Goal: Information Seeking & Learning: Check status

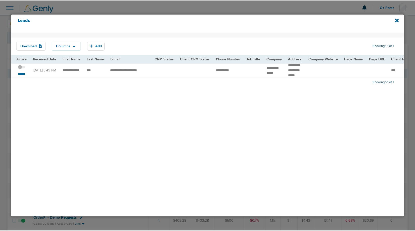
scroll to position [40, 0]
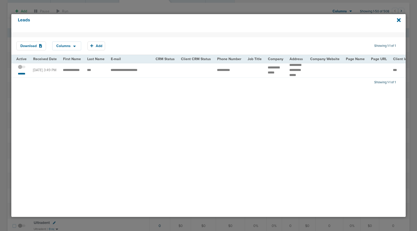
click at [22, 69] on span at bounding box center [22, 69] width 8 height 0
click at [22, 68] on input "checkbox" at bounding box center [22, 68] width 0 height 0
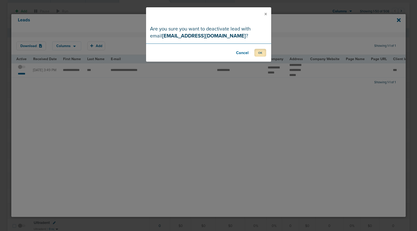
click at [257, 51] on button "OK" at bounding box center [261, 53] width 12 height 8
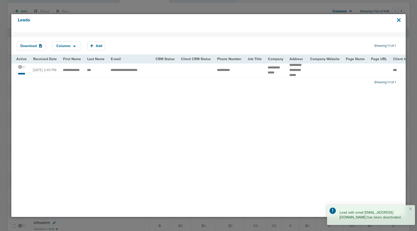
click at [400, 21] on icon at bounding box center [399, 20] width 4 height 4
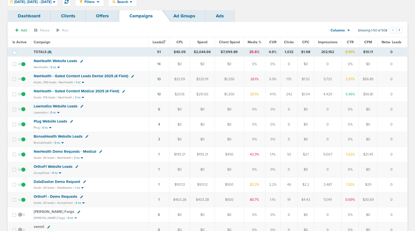
scroll to position [0, 0]
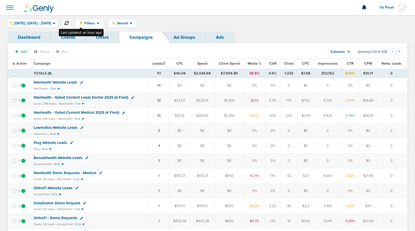
click at [69, 23] on icon at bounding box center [67, 23] width 4 height 4
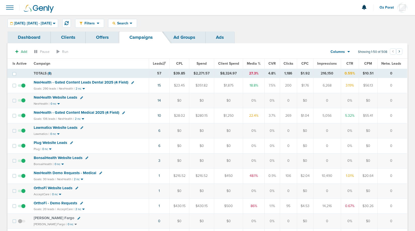
click at [94, 83] on span "NexHealth - Gated Content Leads Dental 2025 (4 Field)" at bounding box center [81, 82] width 95 height 5
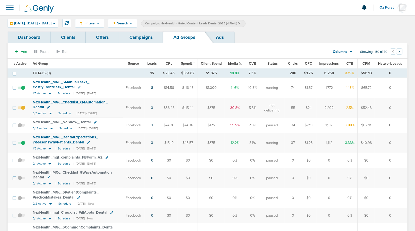
click at [222, 36] on link "Ads" at bounding box center [220, 37] width 29 height 12
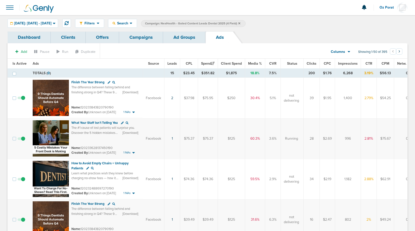
click at [173, 64] on span "Leads" at bounding box center [173, 63] width 10 height 4
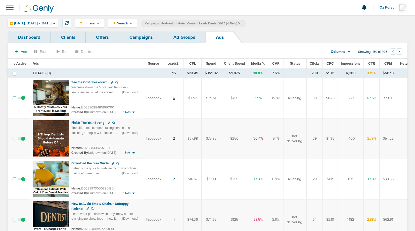
click at [174, 98] on link "6" at bounding box center [174, 98] width 2 height 4
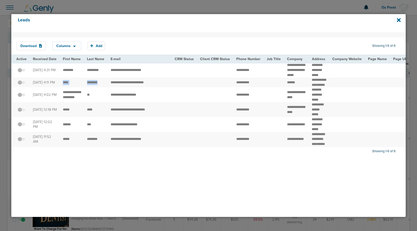
drag, startPoint x: 101, startPoint y: 89, endPoint x: 61, endPoint y: 89, distance: 40.2
click at [287, 87] on td "******" at bounding box center [296, 82] width 25 height 10
click at [131, 87] on td "**********" at bounding box center [140, 82] width 64 height 10
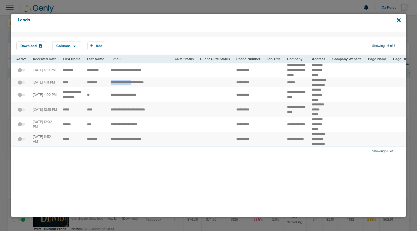
click at [131, 87] on td "**********" at bounding box center [140, 82] width 64 height 10
copy tr "**********"
click at [399, 20] on icon at bounding box center [399, 20] width 4 height 4
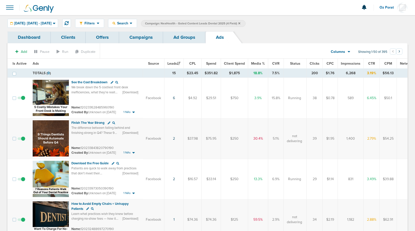
click at [135, 35] on link "Campaigns" at bounding box center [141, 37] width 44 height 12
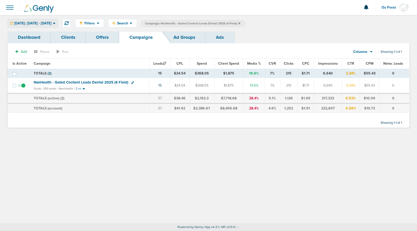
click at [51, 22] on span "[DATE]: [DATE] - [DATE]" at bounding box center [32, 24] width 37 height 4
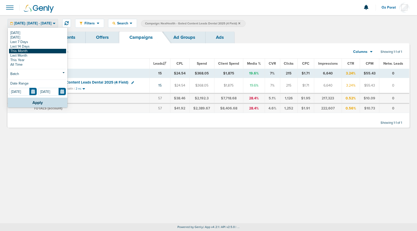
click at [34, 52] on link "This Month" at bounding box center [37, 51] width 57 height 5
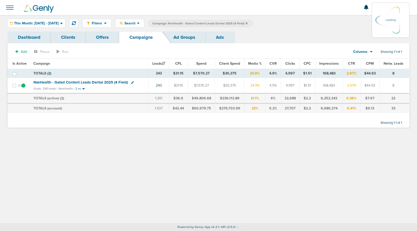
click at [248, 24] on icon at bounding box center [247, 23] width 2 height 3
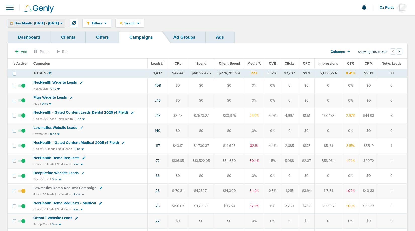
click at [56, 22] on span "This Month: [DATE] - [DATE]" at bounding box center [36, 24] width 45 height 4
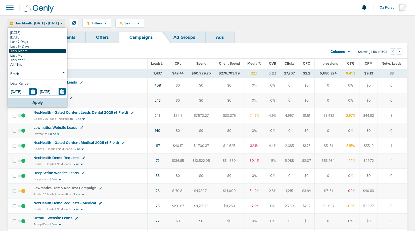
click at [29, 51] on link "This Month" at bounding box center [37, 51] width 57 height 5
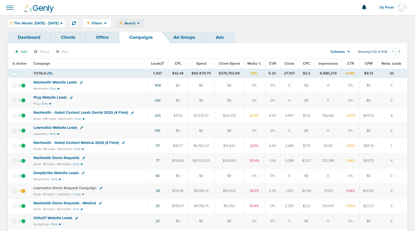
click at [140, 22] on icon at bounding box center [138, 23] width 3 height 4
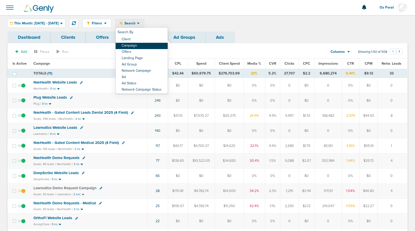
click at [150, 47] on link "Campaign" at bounding box center [142, 46] width 52 height 6
select select "cmpName"
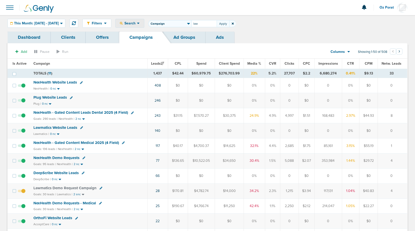
type input "law"
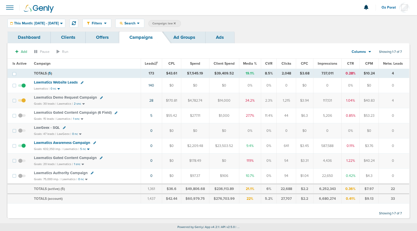
click at [64, 82] on span "Lawmatics Website Leads" at bounding box center [56, 82] width 44 height 5
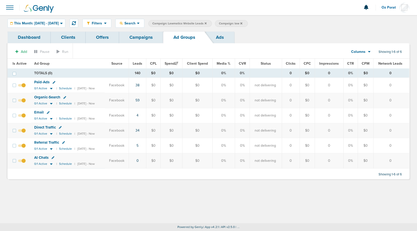
click at [142, 63] on span "Leads" at bounding box center [138, 63] width 10 height 4
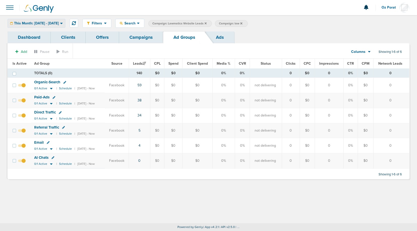
click at [48, 25] on span "This Month: [DATE] - [DATE]" at bounding box center [36, 24] width 45 height 4
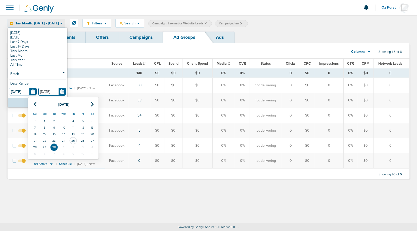
click at [61, 91] on input "[DATE]" at bounding box center [52, 92] width 28 height 8
click at [35, 128] on td "7" at bounding box center [35, 127] width 10 height 7
type input "09.07.2025"
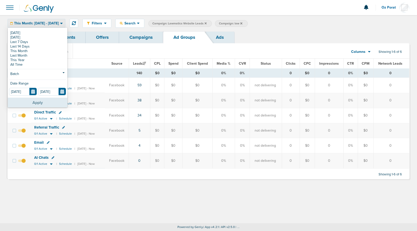
click at [39, 104] on button "Apply" at bounding box center [38, 103] width 60 height 10
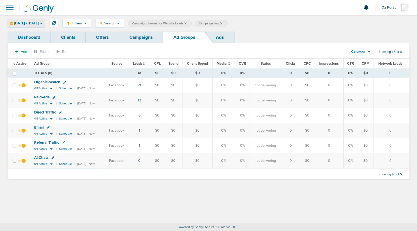
click at [39, 22] on span "09.01.2025 - 09.07.2025" at bounding box center [26, 24] width 25 height 4
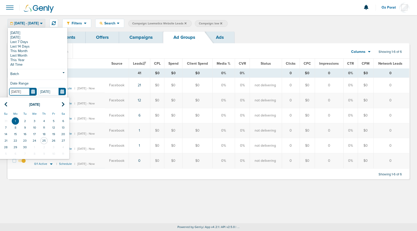
click at [33, 92] on input "[DATE]" at bounding box center [23, 92] width 28 height 8
click at [16, 128] on td "8" at bounding box center [16, 127] width 10 height 7
type input "09.08.2025"
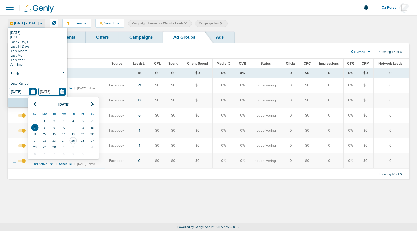
click at [63, 94] on input "09.07.2025" at bounding box center [52, 92] width 28 height 8
click at [34, 133] on td "14" at bounding box center [35, 134] width 10 height 7
type input "09.14.2025"
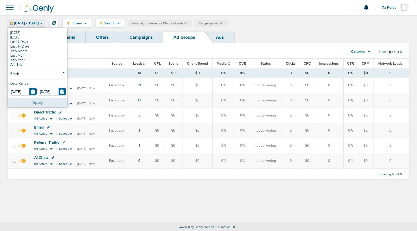
click at [42, 100] on button "Apply" at bounding box center [38, 103] width 60 height 10
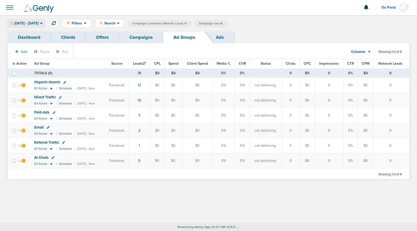
click at [40, 19] on div "09.08.2025 - 09.14.2025" at bounding box center [26, 23] width 37 height 8
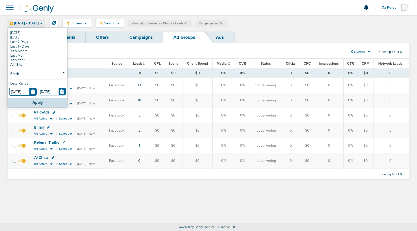
click at [32, 90] on input "09.08.2025" at bounding box center [23, 92] width 28 height 8
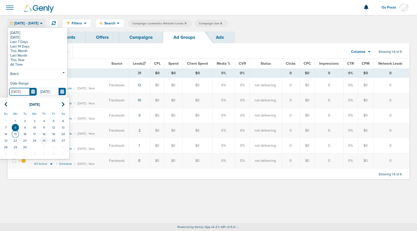
click at [16, 133] on td "15" at bounding box center [16, 134] width 10 height 7
type input "09.15.2025"
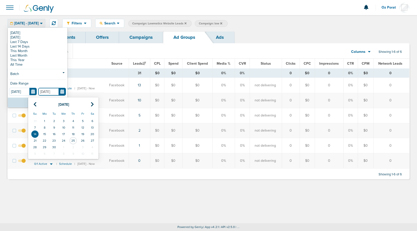
click at [61, 93] on input "09.14.2025" at bounding box center [52, 92] width 28 height 8
click at [35, 140] on td "21" at bounding box center [35, 140] width 10 height 7
type input "09.21.2025"
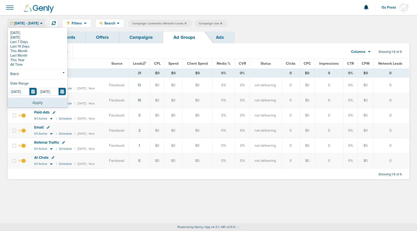
click at [33, 103] on button "Apply" at bounding box center [38, 103] width 60 height 10
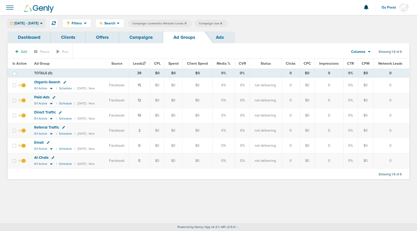
click at [39, 23] on span "09.15.2025 - 09.21.2025" at bounding box center [26, 24] width 25 height 4
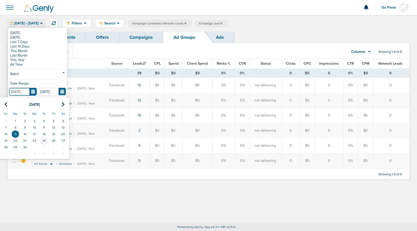
click at [32, 90] on input "09.15.2025" at bounding box center [23, 92] width 28 height 8
click at [16, 140] on td "22" at bounding box center [16, 140] width 10 height 7
type input "09.22.2025"
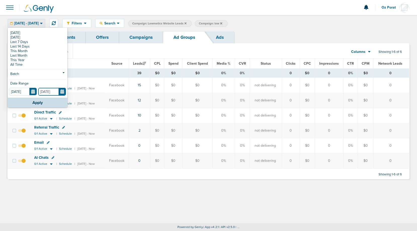
click at [62, 92] on input "09.21.2025" at bounding box center [52, 92] width 28 height 8
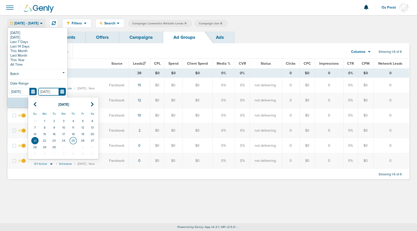
click at [74, 140] on td "25" at bounding box center [73, 140] width 10 height 7
type input "[DATE]"
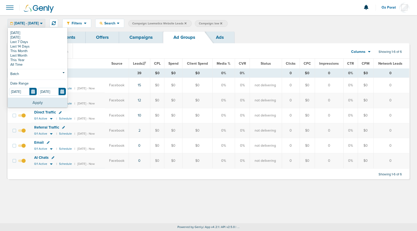
click at [45, 99] on button "Apply" at bounding box center [38, 103] width 60 height 10
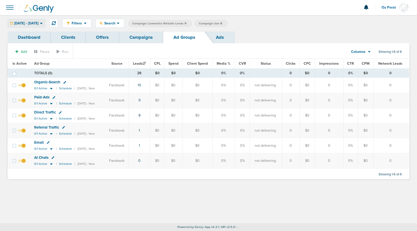
click at [39, 23] on span "09.22.2025 - 09.25.2025" at bounding box center [26, 24] width 25 height 4
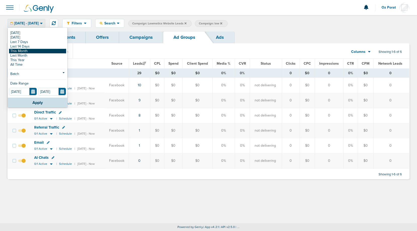
click at [27, 52] on link "This Month" at bounding box center [37, 51] width 57 height 5
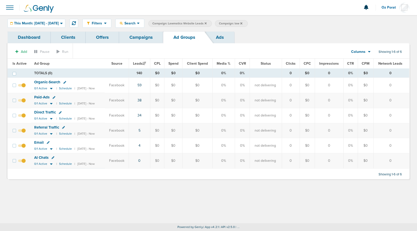
click at [9, 8] on span at bounding box center [9, 7] width 11 height 11
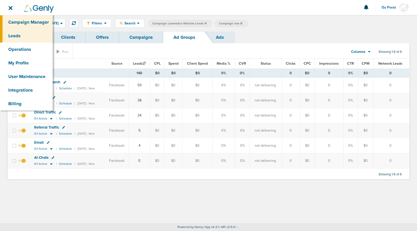
click at [16, 34] on link "Leads" at bounding box center [26, 36] width 53 height 14
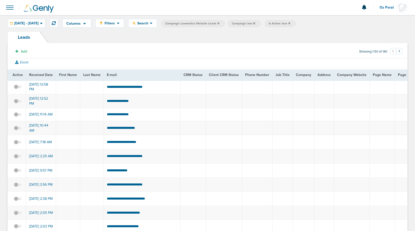
click at [220, 23] on icon at bounding box center [219, 23] width 2 height 3
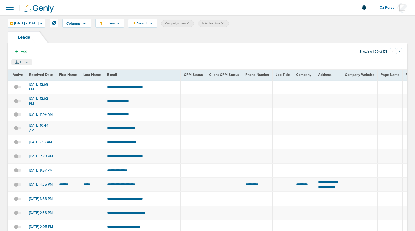
click at [23, 64] on button "Excel" at bounding box center [21, 62] width 21 height 6
click at [38, 24] on span "09.01.2025 - 09.30.2025" at bounding box center [26, 24] width 25 height 4
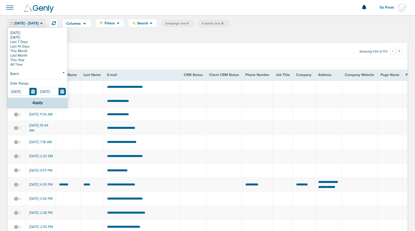
click at [189, 25] on span "Campaign: law" at bounding box center [176, 23] width 23 height 4
select select "cmpName"
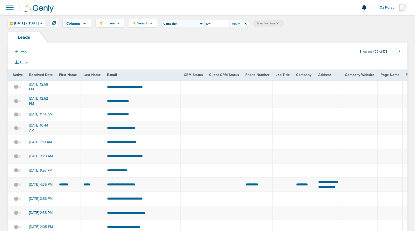
click at [230, 24] on input "law" at bounding box center [217, 23] width 25 height 7
type input "nexhealth"
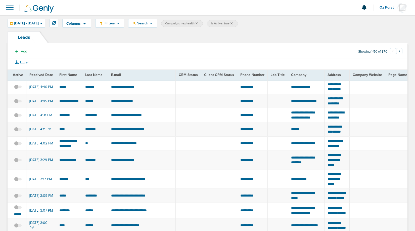
click at [9, 8] on span at bounding box center [9, 7] width 11 height 11
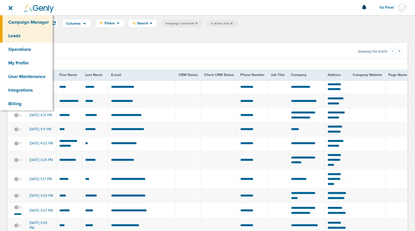
click at [25, 20] on link "Campaign Manager" at bounding box center [26, 22] width 53 height 14
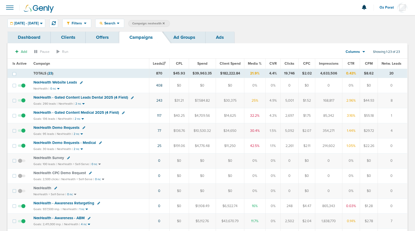
click at [355, 52] on span "Columns" at bounding box center [353, 51] width 14 height 5
click at [355, 64] on link "Sales Performance" at bounding box center [367, 67] width 50 height 6
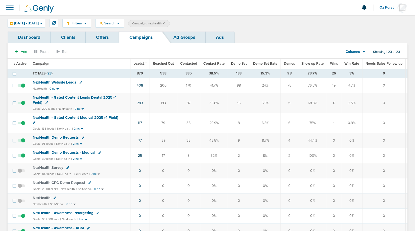
click at [238, 64] on span "Demo Set" at bounding box center [239, 63] width 16 height 4
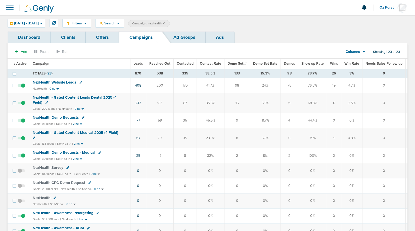
click at [331, 64] on span "Wins" at bounding box center [334, 63] width 8 height 4
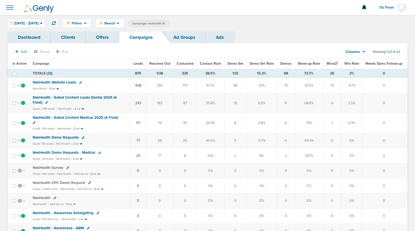
click at [165, 23] on icon at bounding box center [164, 23] width 2 height 3
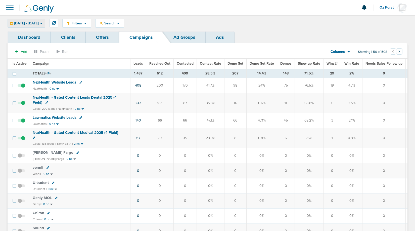
click at [39, 23] on span "09.01.2025 - 09.30.2025" at bounding box center [26, 24] width 25 height 4
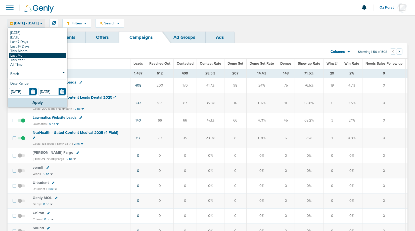
click at [30, 54] on link "Last Month" at bounding box center [37, 55] width 57 height 5
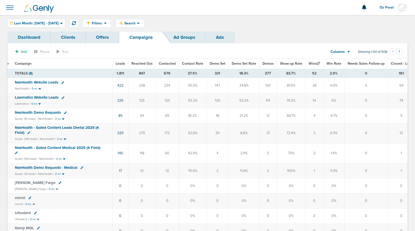
scroll to position [0, 16]
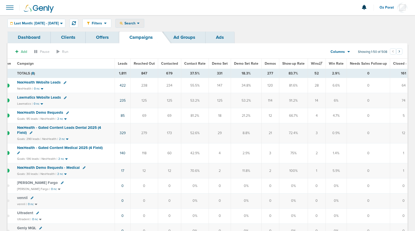
click at [140, 25] on icon at bounding box center [138, 23] width 3 height 4
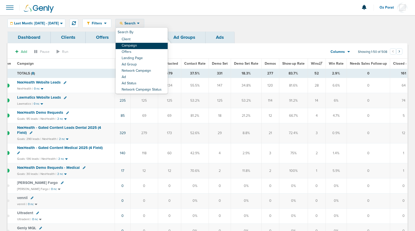
click at [151, 47] on link "Campaign" at bounding box center [142, 46] width 52 height 6
select select "cmpName"
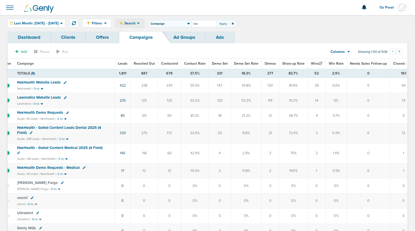
type input "law"
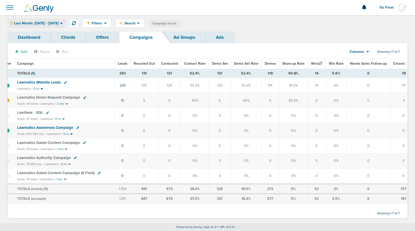
click at [42, 25] on span "Last Month: 08.01.2025 - 08.31.2025" at bounding box center [36, 24] width 45 height 4
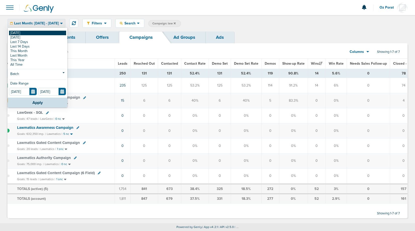
click at [30, 34] on link "[DATE]" at bounding box center [37, 33] width 57 height 5
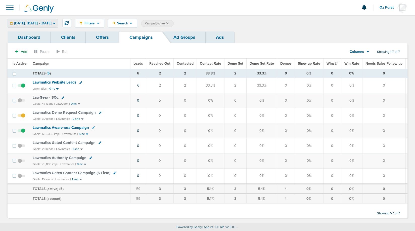
click at [52, 22] on span "[DATE]: [DATE] - [DATE]" at bounding box center [32, 24] width 37 height 4
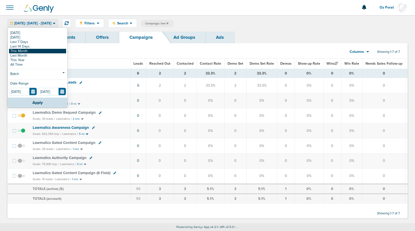
click at [48, 50] on link "This Month" at bounding box center [37, 51] width 57 height 5
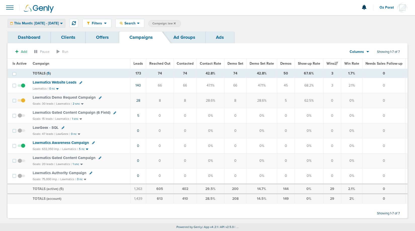
click at [56, 24] on span "This Month: [DATE] - [DATE]" at bounding box center [36, 24] width 45 height 4
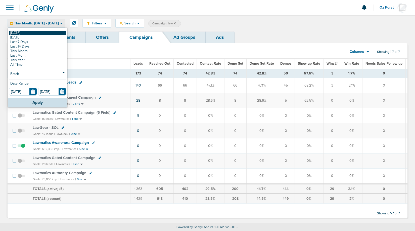
click at [49, 34] on link "[DATE]" at bounding box center [37, 33] width 57 height 5
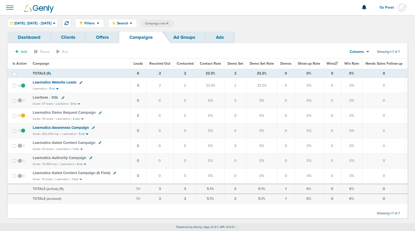
click at [169, 22] on span "Campaign: law" at bounding box center [156, 23] width 23 height 4
select select "cmpName"
click at [184, 24] on select "Client Campaign Offers Landing Page Ad Group Network Campaign Ad Ad Status Netw…" at bounding box center [162, 23] width 43 height 7
click at [229, 24] on span at bounding box center [225, 23] width 7 height 7
click at [227, 24] on icon at bounding box center [226, 24] width 2 height 2
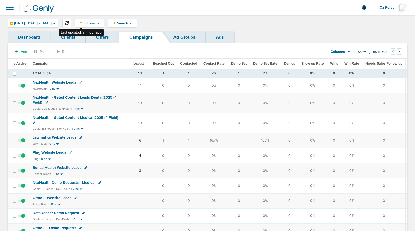
click at [69, 23] on icon at bounding box center [67, 23] width 4 height 4
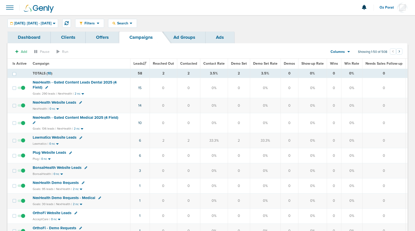
click at [160, 65] on span "Reached Out" at bounding box center [163, 63] width 21 height 4
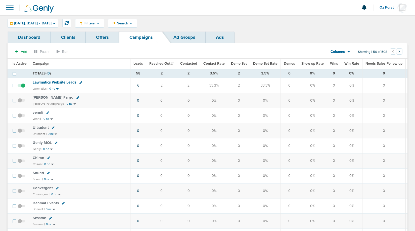
click at [348, 51] on icon at bounding box center [349, 52] width 3 height 2
click at [337, 59] on link "Media Stats" at bounding box center [352, 60] width 50 height 6
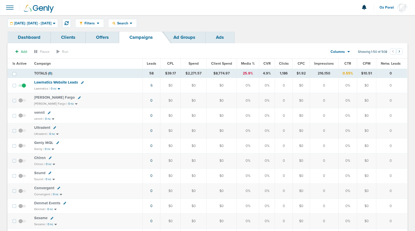
click at [149, 62] on span "Leads" at bounding box center [152, 63] width 10 height 4
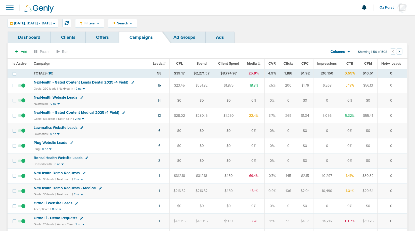
click at [9, 7] on span at bounding box center [9, 7] width 11 height 11
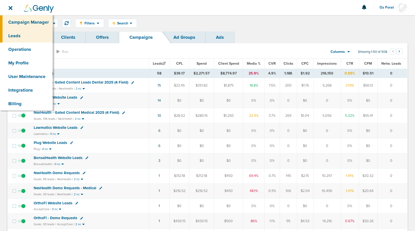
click at [20, 38] on link "Leads" at bounding box center [26, 36] width 53 height 14
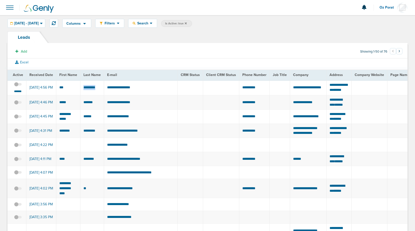
drag, startPoint x: 98, startPoint y: 89, endPoint x: 70, endPoint y: 88, distance: 28.5
click at [123, 88] on td "**********" at bounding box center [141, 87] width 74 height 15
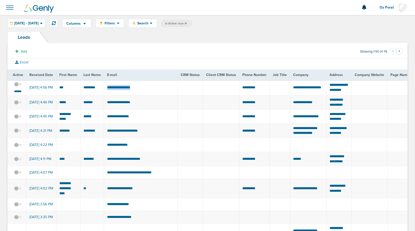
copy tr "*********"
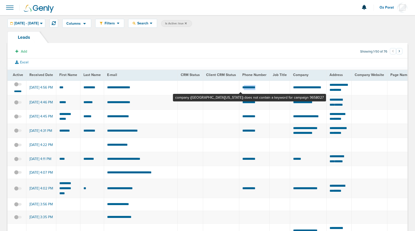
drag, startPoint x: 261, startPoint y: 89, endPoint x: 241, endPoint y: 89, distance: 20.6
click at [241, 89] on td "**********" at bounding box center [254, 87] width 30 height 15
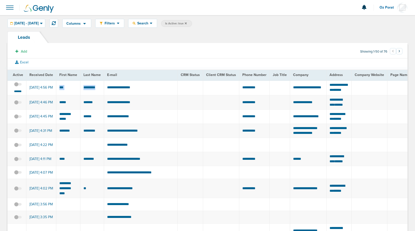
drag, startPoint x: 96, startPoint y: 89, endPoint x: 58, endPoint y: 89, distance: 38.2
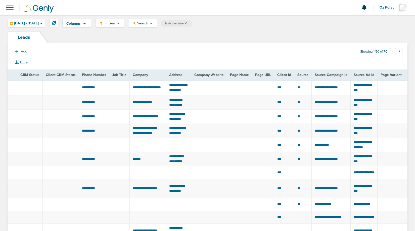
scroll to position [0, 164]
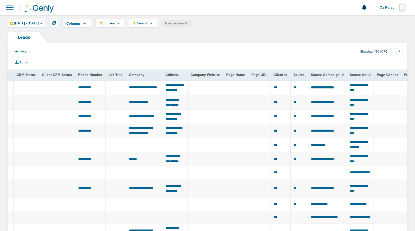
click at [328, 88] on span "**********" at bounding box center [322, 88] width 23 height 4
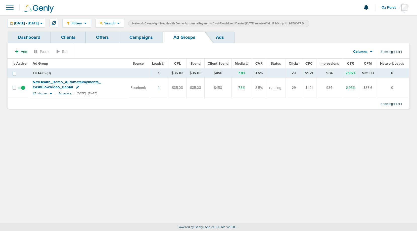
click at [159, 87] on link "1" at bounding box center [158, 88] width 1 height 4
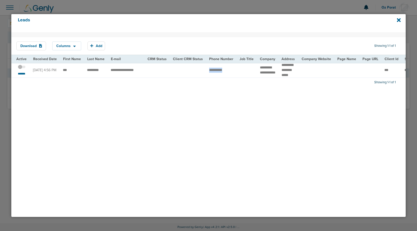
drag, startPoint x: 231, startPoint y: 73, endPoint x: 206, endPoint y: 73, distance: 25.7
click at [206, 73] on td "**********" at bounding box center [221, 70] width 30 height 15
drag, startPoint x: 102, startPoint y: 75, endPoint x: 58, endPoint y: 74, distance: 43.8
click at [21, 69] on span at bounding box center [22, 69] width 8 height 0
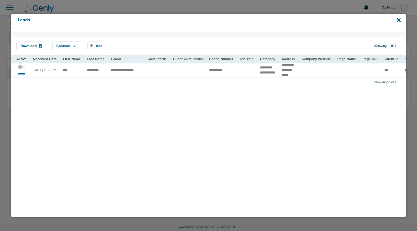
click at [22, 68] on input "checkbox" at bounding box center [22, 68] width 0 height 0
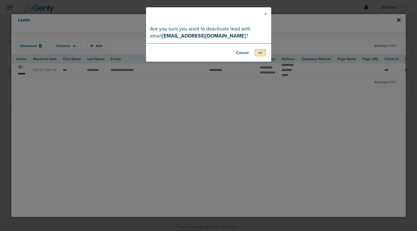
click at [263, 54] on button "OK" at bounding box center [261, 53] width 12 height 8
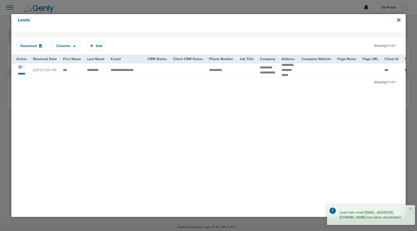
click at [398, 20] on icon at bounding box center [399, 20] width 4 height 4
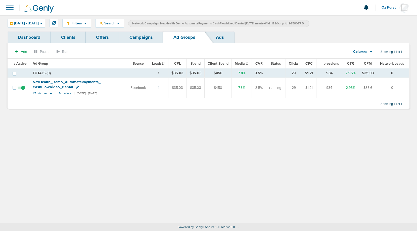
click at [142, 40] on link "Campaigns" at bounding box center [141, 37] width 44 height 12
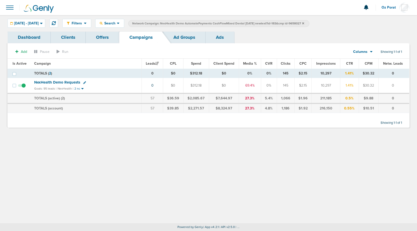
click at [304, 23] on icon at bounding box center [303, 23] width 2 height 3
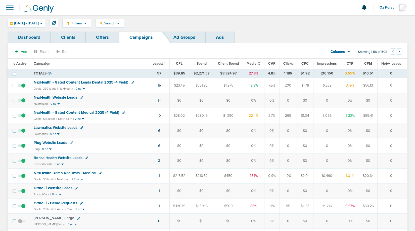
click at [160, 99] on link "14" at bounding box center [159, 100] width 3 height 4
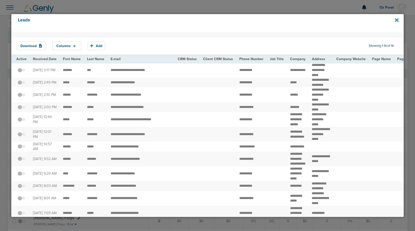
click at [397, 22] on icon at bounding box center [397, 20] width 4 height 6
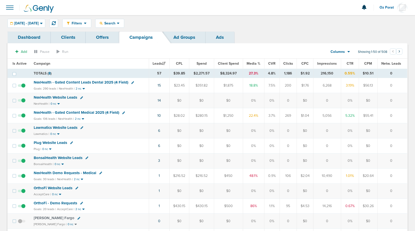
click at [89, 84] on span "NexHealth - Gated Content Leads Dental 2025 (4 Field)" at bounding box center [81, 82] width 95 height 5
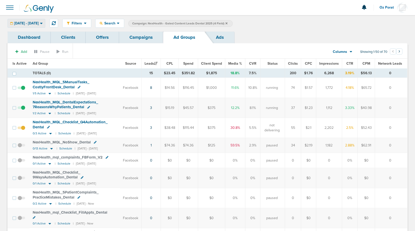
click at [39, 24] on span "[DATE] - [DATE]" at bounding box center [26, 24] width 25 height 4
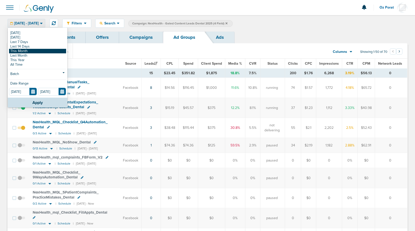
click at [29, 50] on link "This Month" at bounding box center [37, 51] width 57 height 5
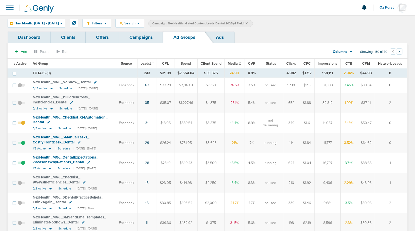
click at [141, 37] on link "Campaigns" at bounding box center [141, 37] width 44 height 12
